Goal: Task Accomplishment & Management: Use online tool/utility

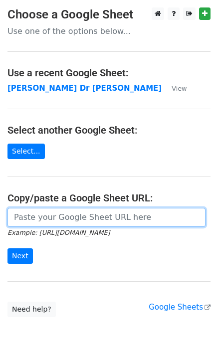
click at [59, 224] on input "url" at bounding box center [106, 217] width 198 height 19
paste input "[URL][DOMAIN_NAME]"
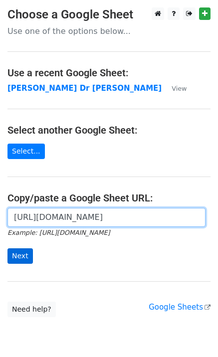
scroll to position [0, 287]
type input "[URL][DOMAIN_NAME]"
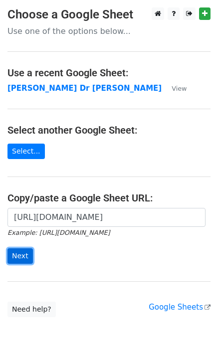
scroll to position [0, 0]
click at [20, 258] on input "Next" at bounding box center [19, 256] width 25 height 15
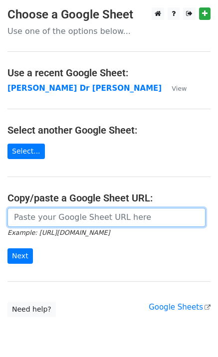
drag, startPoint x: 32, startPoint y: 218, endPoint x: 32, endPoint y: 235, distance: 17.0
click at [32, 219] on input "url" at bounding box center [106, 217] width 198 height 19
paste input "[URL][DOMAIN_NAME]"
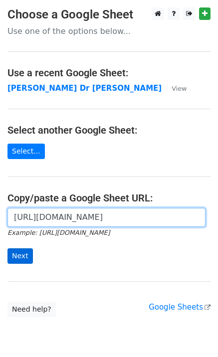
scroll to position [0, 287]
type input "https://docs.google.com/spreadsheets/d/1G-r2LDR-PUes-LJWUgQRrYRQSRffQtQs65W9tlb…"
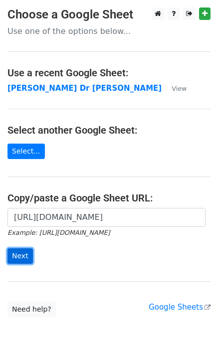
scroll to position [0, 0]
drag, startPoint x: 18, startPoint y: 257, endPoint x: 19, endPoint y: 252, distance: 5.7
click at [18, 258] on input "Next" at bounding box center [19, 256] width 25 height 15
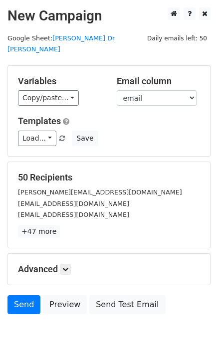
click at [38, 137] on div "Variables Copy/paste... {{email}} Email column email Templates Load... Your Fir…" at bounding box center [109, 111] width 202 height 90
drag, startPoint x: 40, startPoint y: 130, endPoint x: 42, endPoint y: 139, distance: 9.8
click at [39, 131] on link "Load..." at bounding box center [37, 138] width 38 height 15
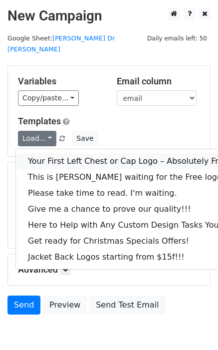
click at [48, 153] on link "Your First Left Chest or Cap Logo – Absolutely Free" at bounding box center [135, 161] width 238 height 16
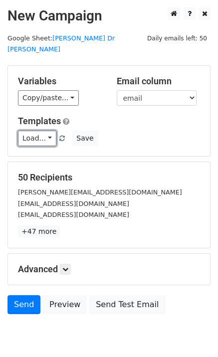
drag, startPoint x: 24, startPoint y: 125, endPoint x: 34, endPoint y: 140, distance: 18.1
click at [25, 131] on link "Load..." at bounding box center [37, 138] width 38 height 15
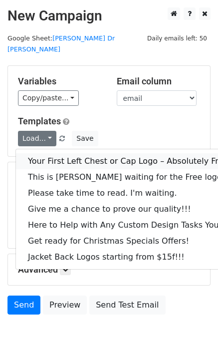
click at [36, 153] on link "Your First Left Chest or Cap Logo – Absolutely Free" at bounding box center [135, 161] width 238 height 16
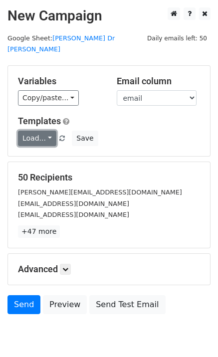
click at [35, 131] on link "Load..." at bounding box center [37, 138] width 38 height 15
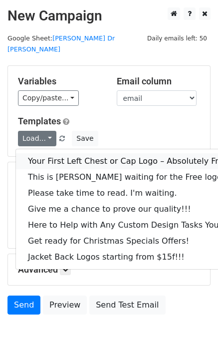
click at [56, 153] on link "Your First Left Chest or Cap Logo – Absolutely Free" at bounding box center [135, 161] width 238 height 16
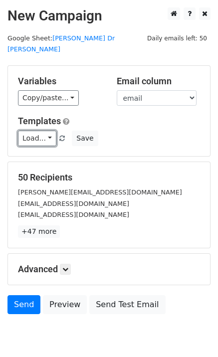
drag, startPoint x: 27, startPoint y: 130, endPoint x: 51, endPoint y: 138, distance: 24.8
click at [28, 131] on link "Load..." at bounding box center [37, 138] width 38 height 15
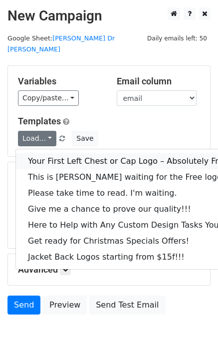
click at [57, 153] on link "Your First Left Chest or Cap Logo – Absolutely Free" at bounding box center [135, 161] width 238 height 16
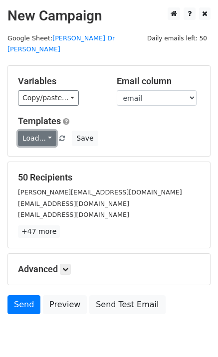
click at [40, 131] on link "Load..." at bounding box center [37, 138] width 38 height 15
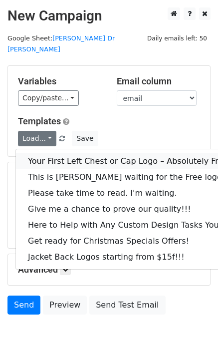
click at [54, 153] on link "Your First Left Chest or Cap Logo – Absolutely Free" at bounding box center [135, 161] width 238 height 16
